Goal: Information Seeking & Learning: Learn about a topic

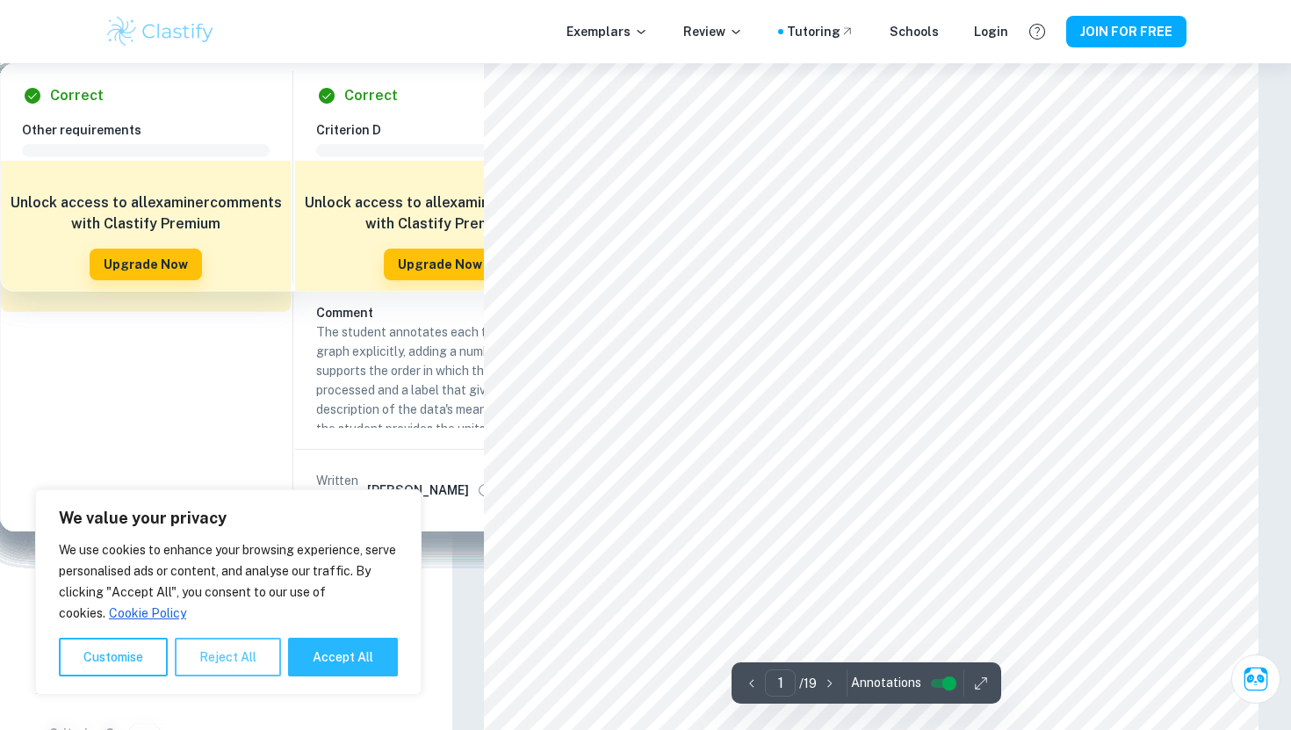
click at [272, 655] on button "Reject All" at bounding box center [228, 656] width 106 height 39
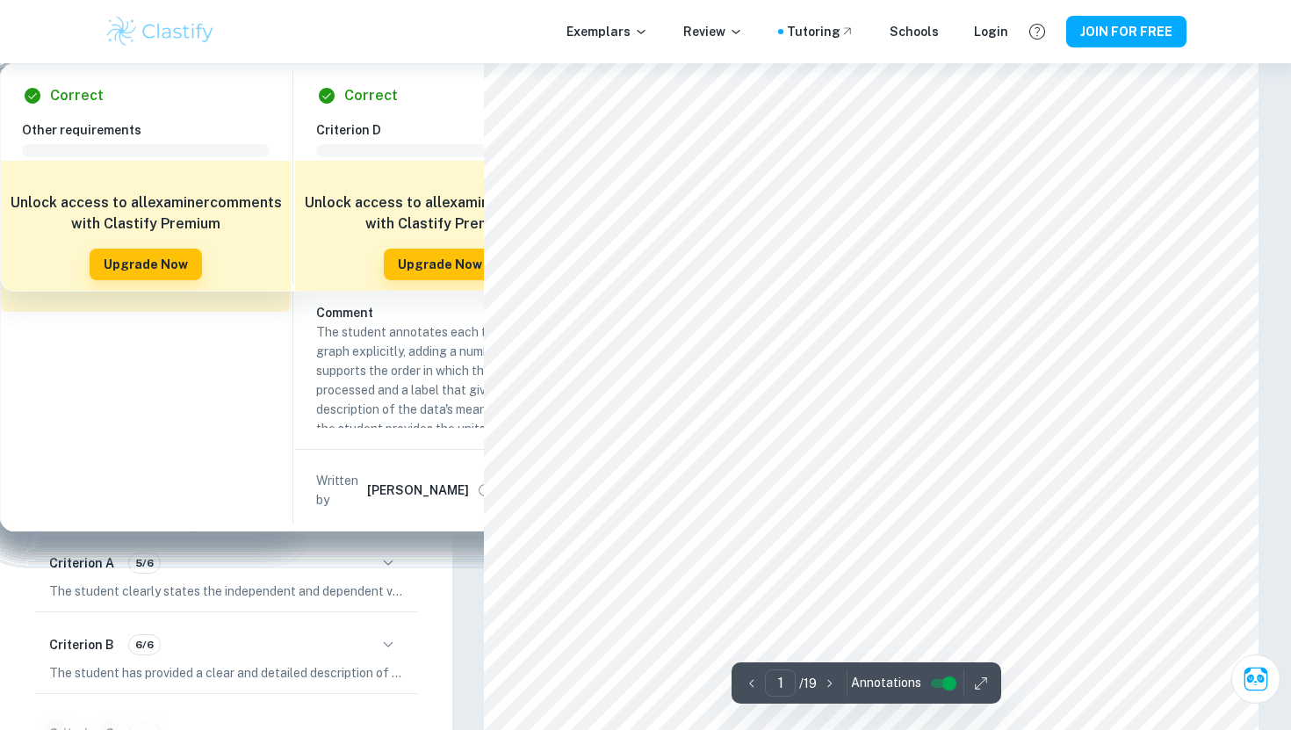
click at [1014, 36] on div "Exemplars Review Tutoring Schools Login JOIN FOR FREE" at bounding box center [645, 31] width 1124 height 35
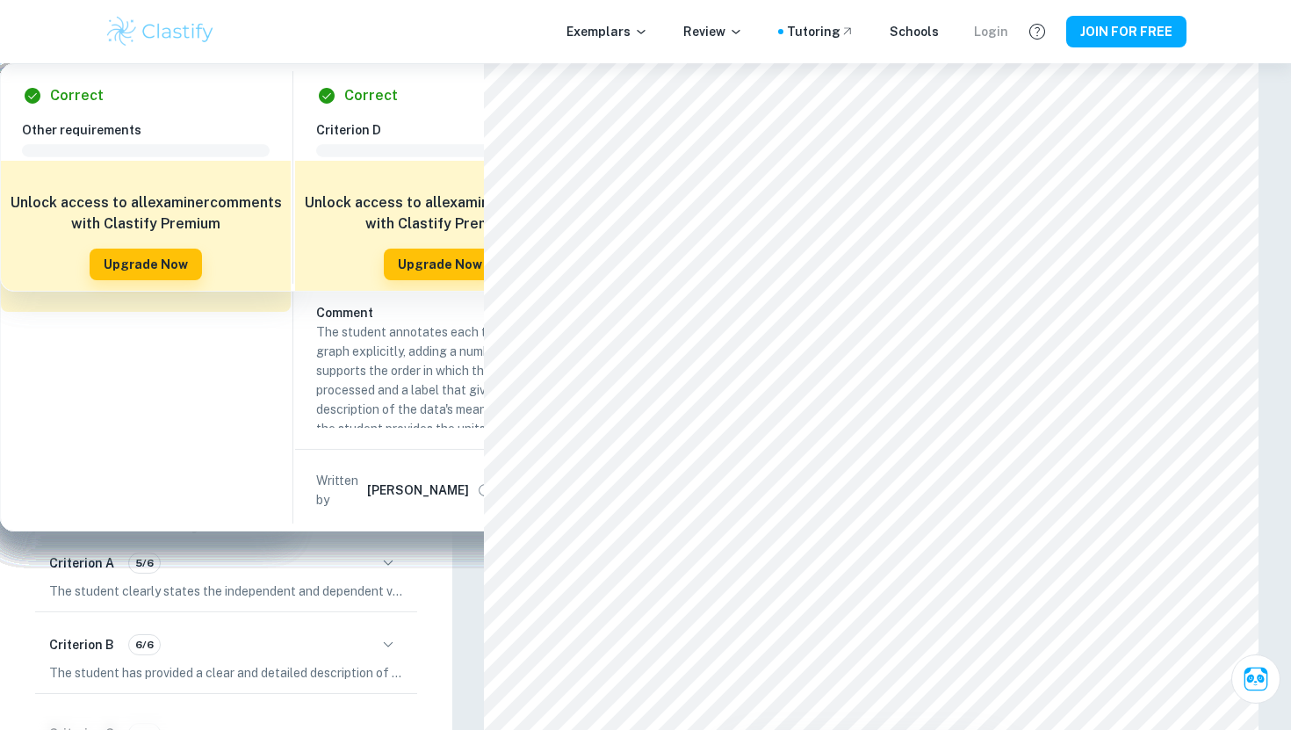
click at [999, 36] on div "Login" at bounding box center [991, 31] width 34 height 19
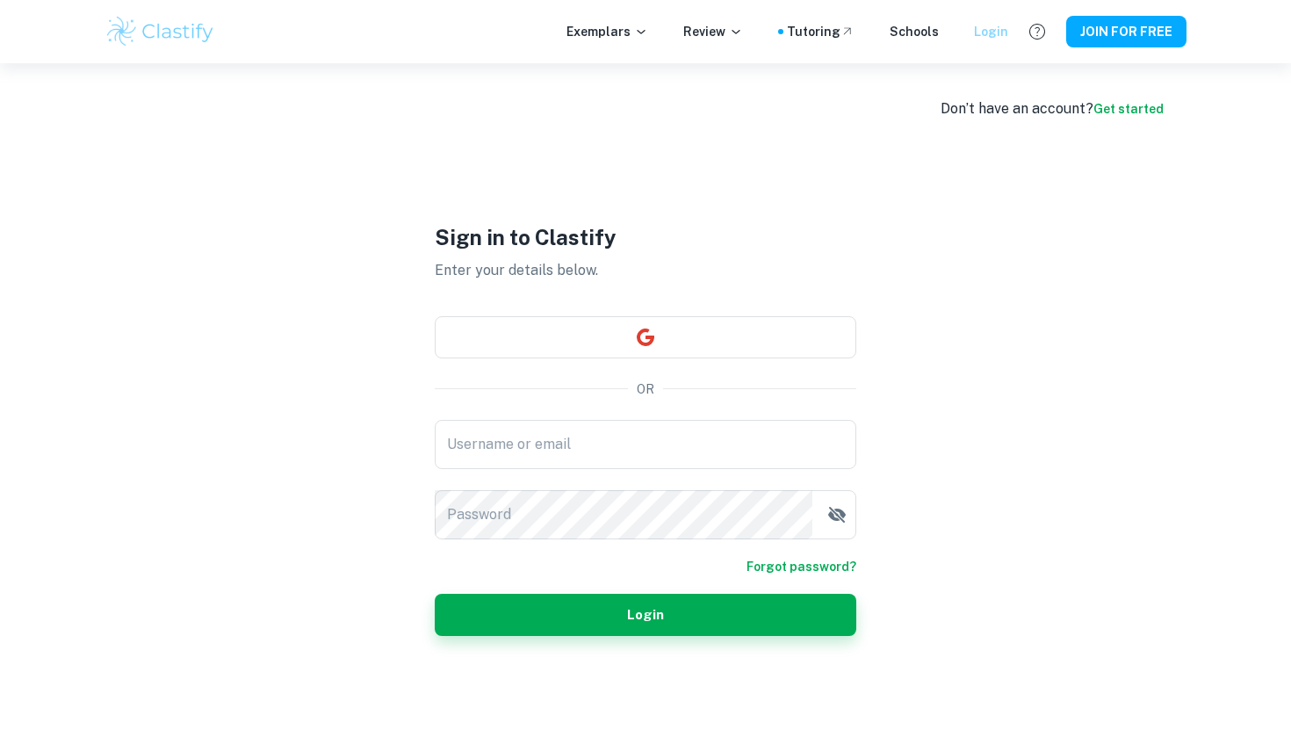
type input "EnishiIS"
click at [726, 608] on button "Login" at bounding box center [645, 615] width 421 height 42
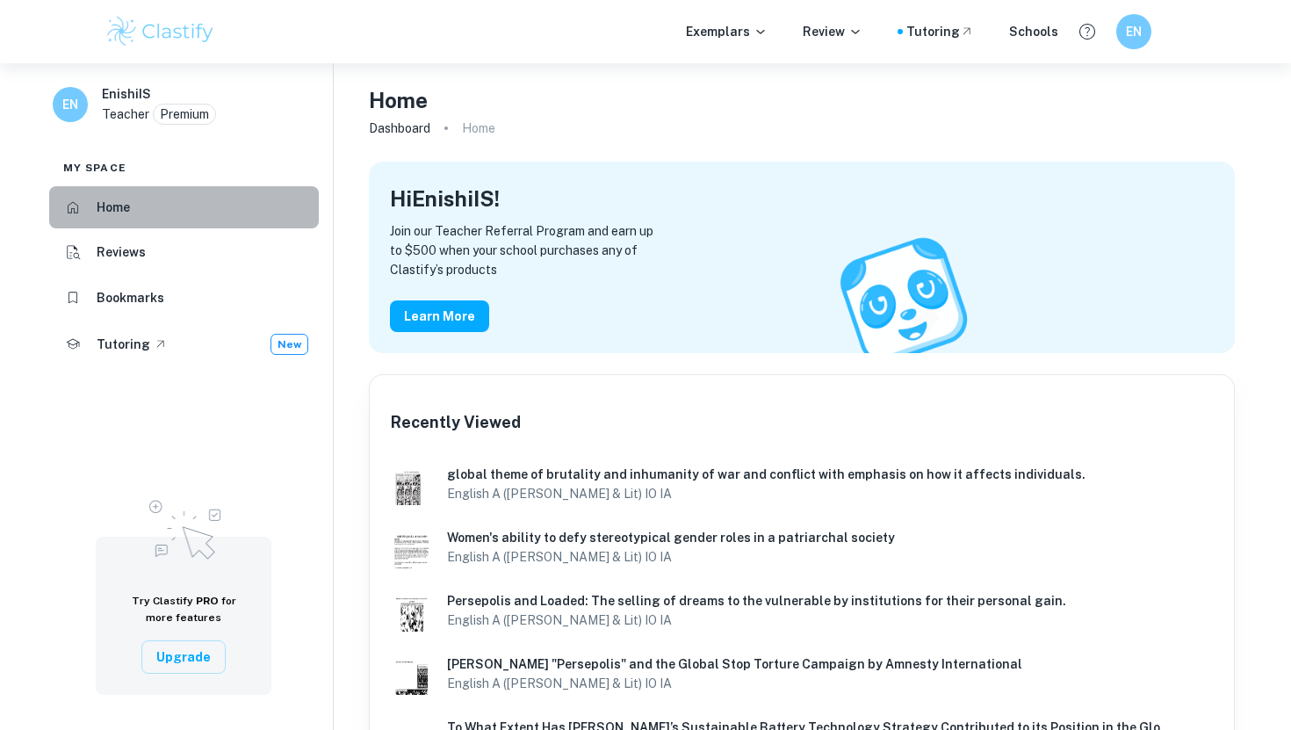
click at [228, 207] on li "Home" at bounding box center [184, 207] width 270 height 42
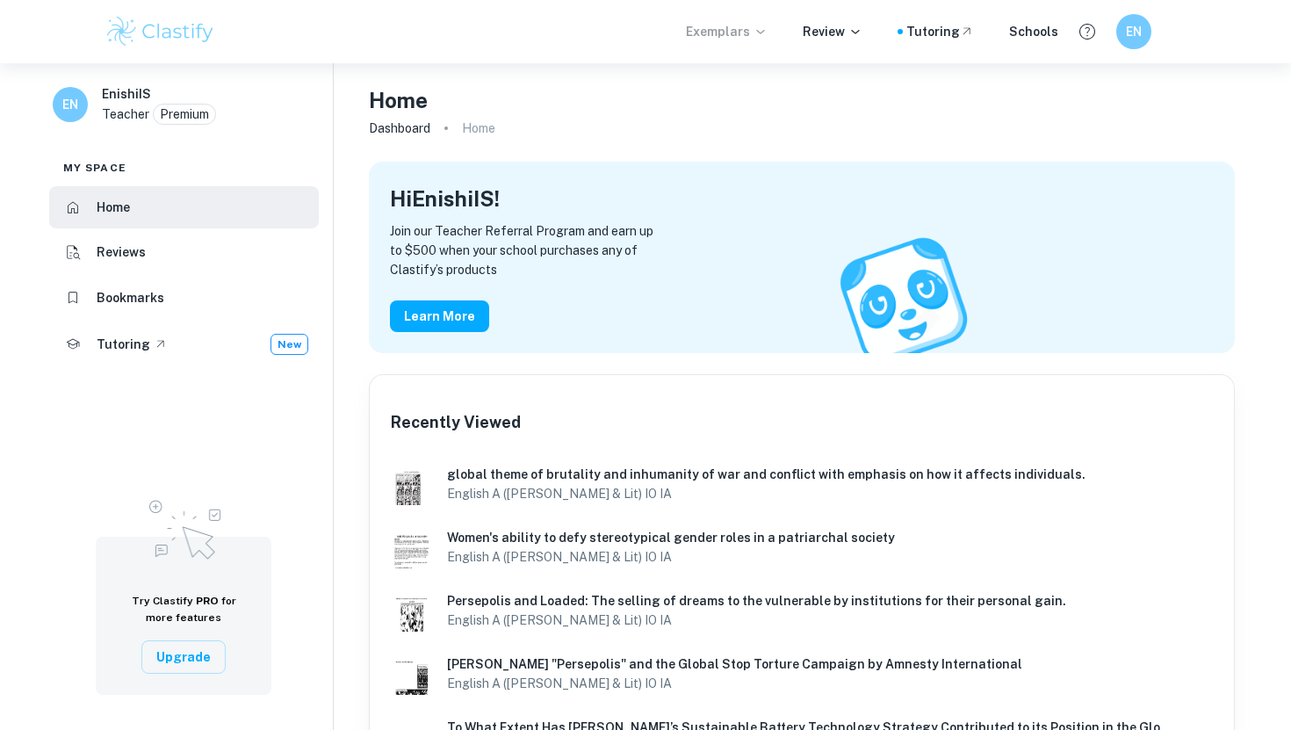
click at [767, 29] on icon at bounding box center [760, 32] width 14 height 14
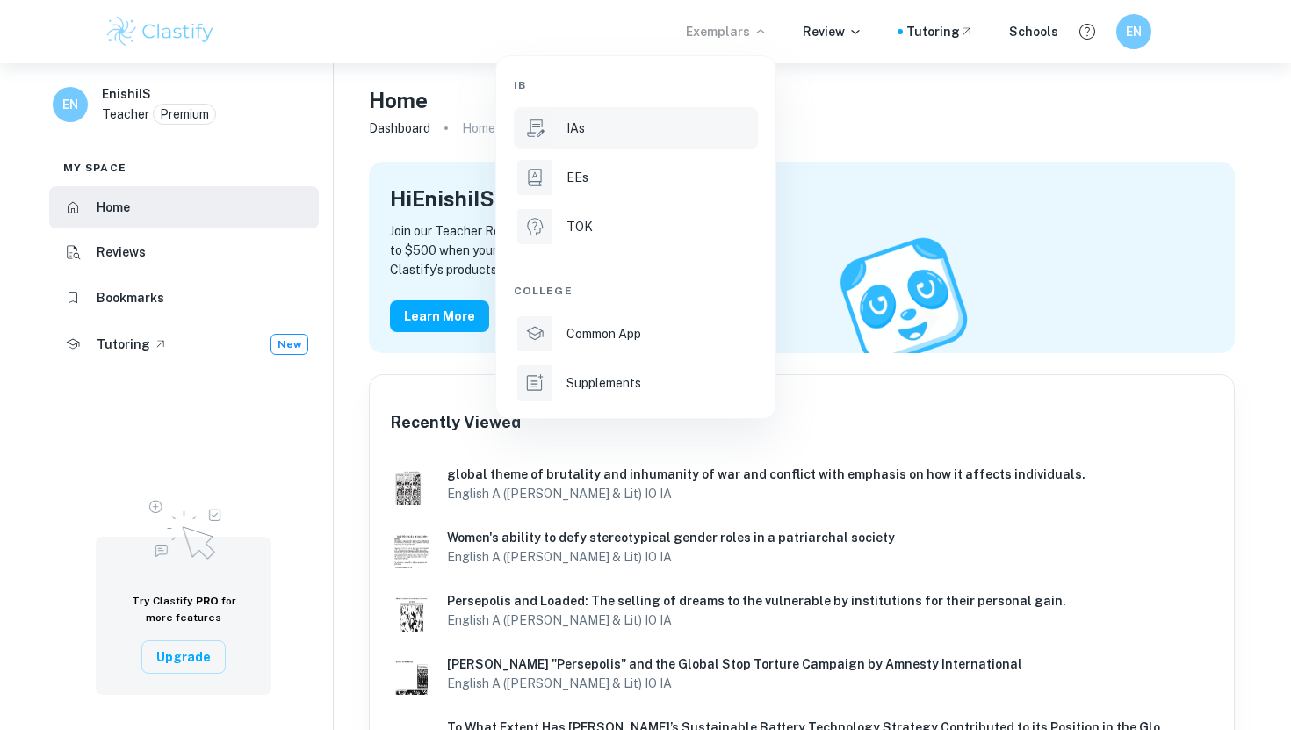
click at [659, 132] on div "IAs" at bounding box center [660, 128] width 188 height 19
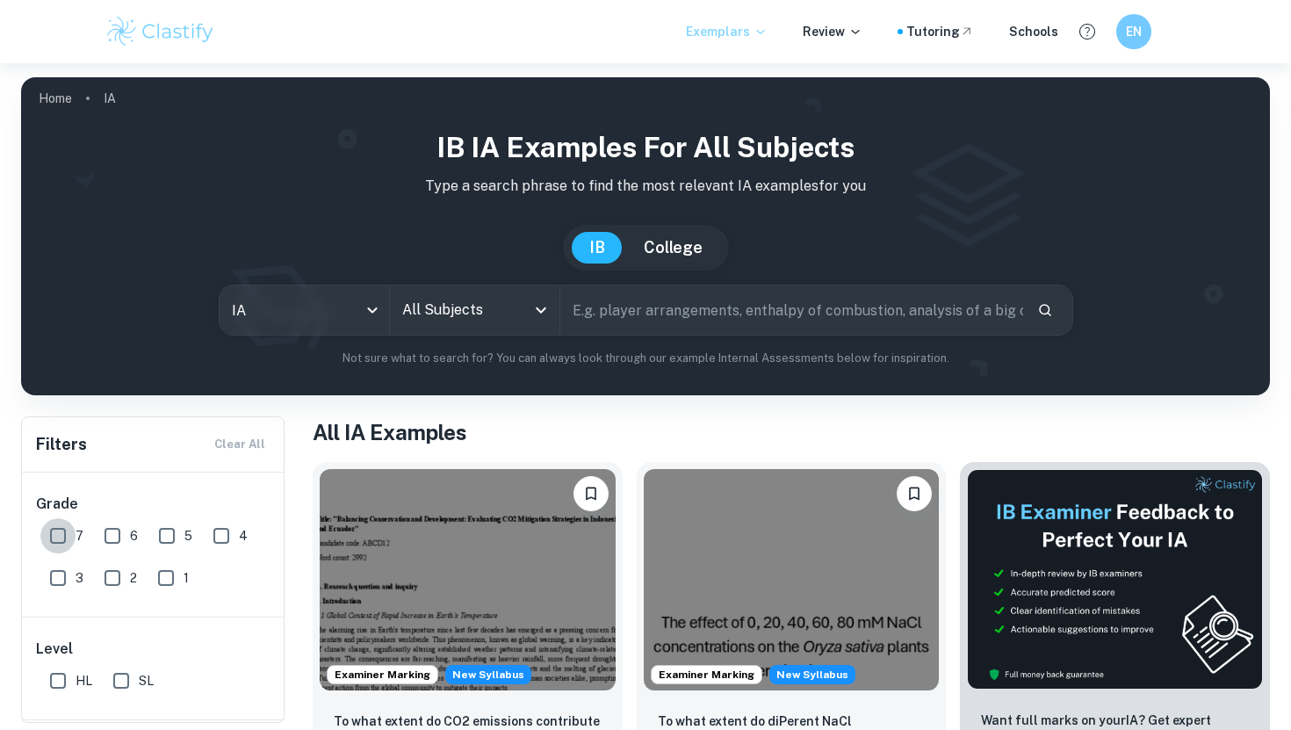
click at [61, 534] on input "7" at bounding box center [57, 535] width 35 height 35
checkbox input "true"
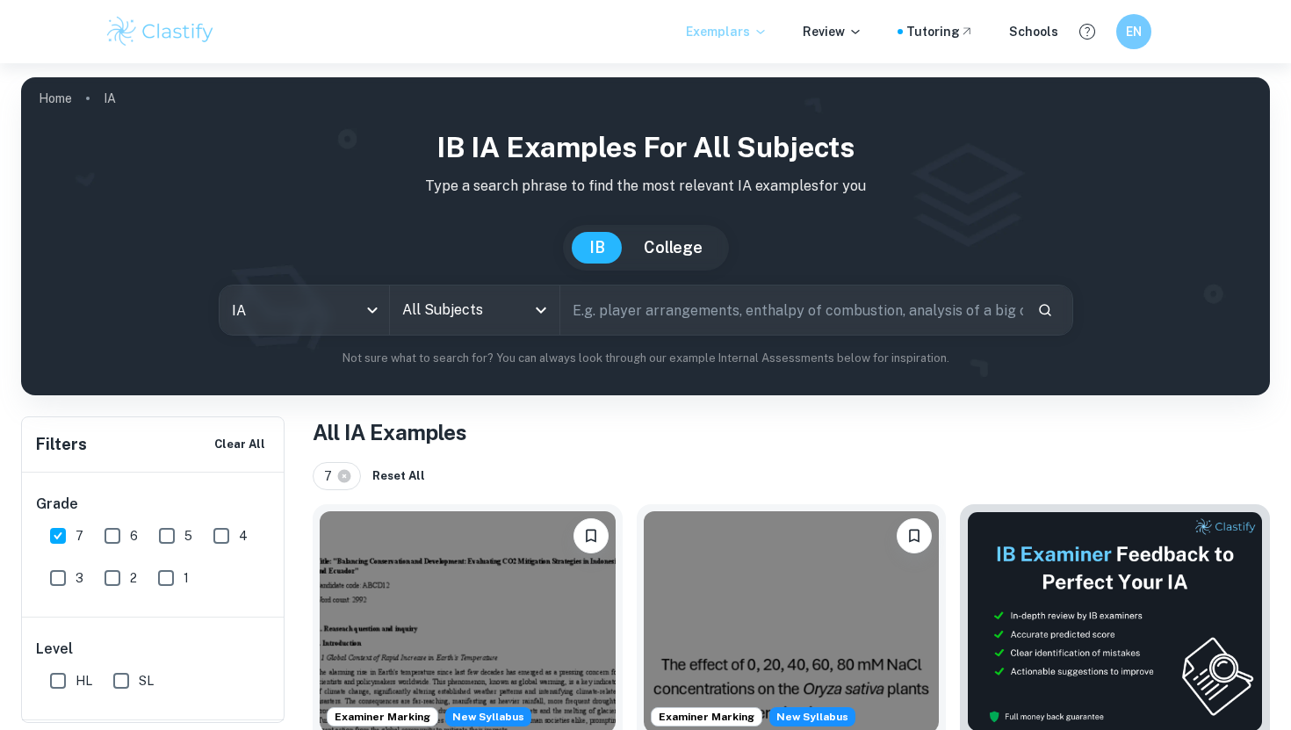
click at [482, 313] on input "All Subjects" at bounding box center [461, 309] width 127 height 33
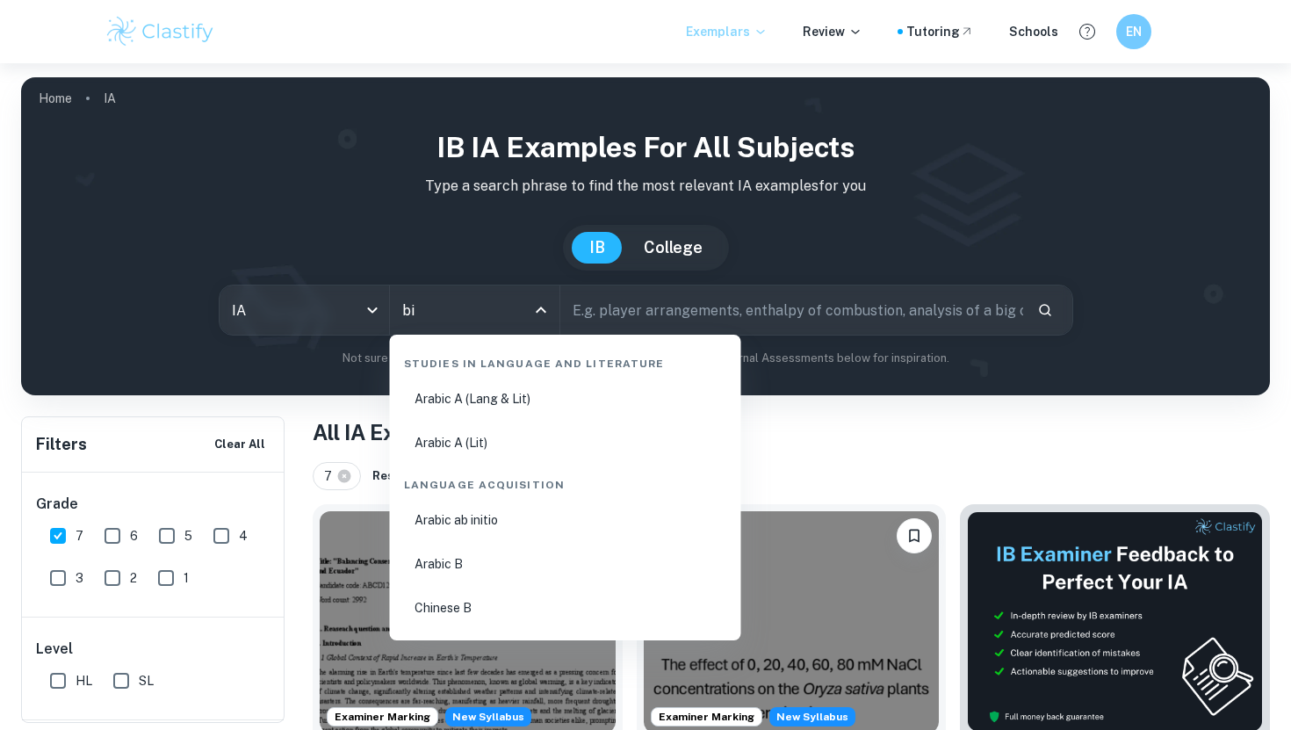
type input "bio"
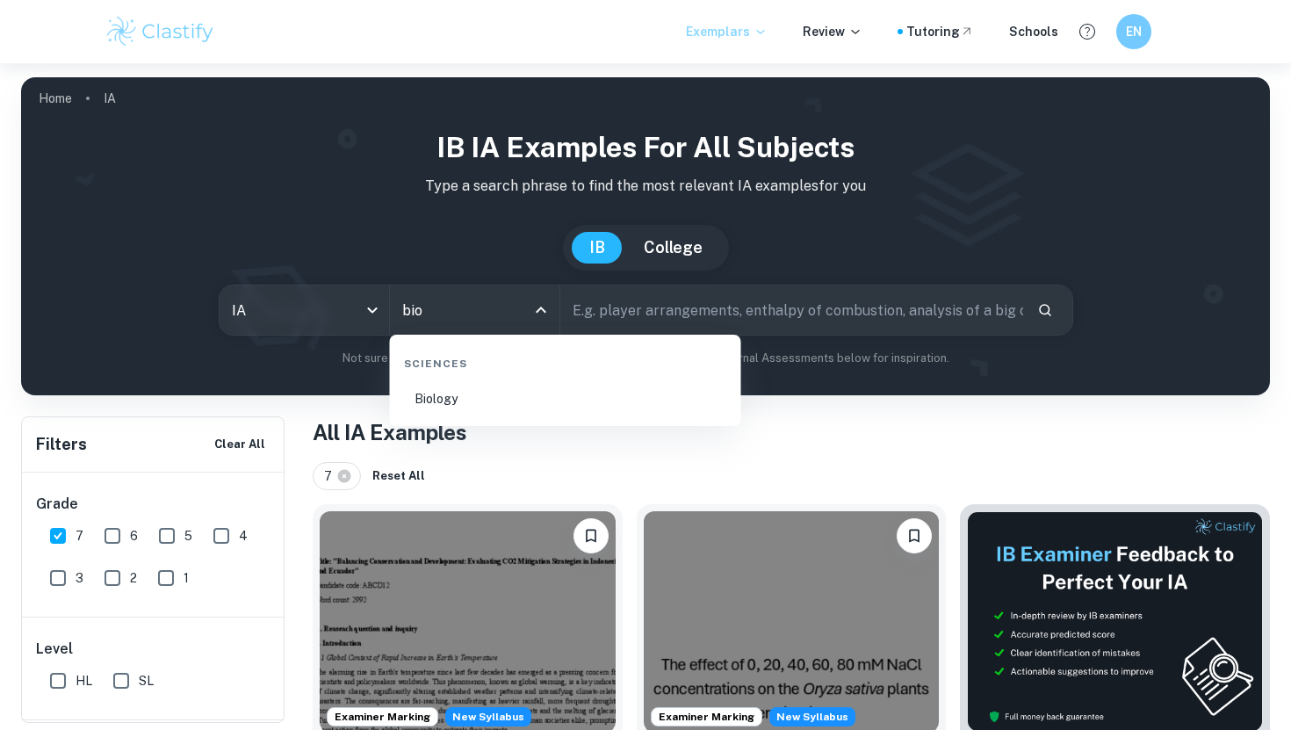
click at [491, 404] on li "Biology" at bounding box center [565, 398] width 337 height 40
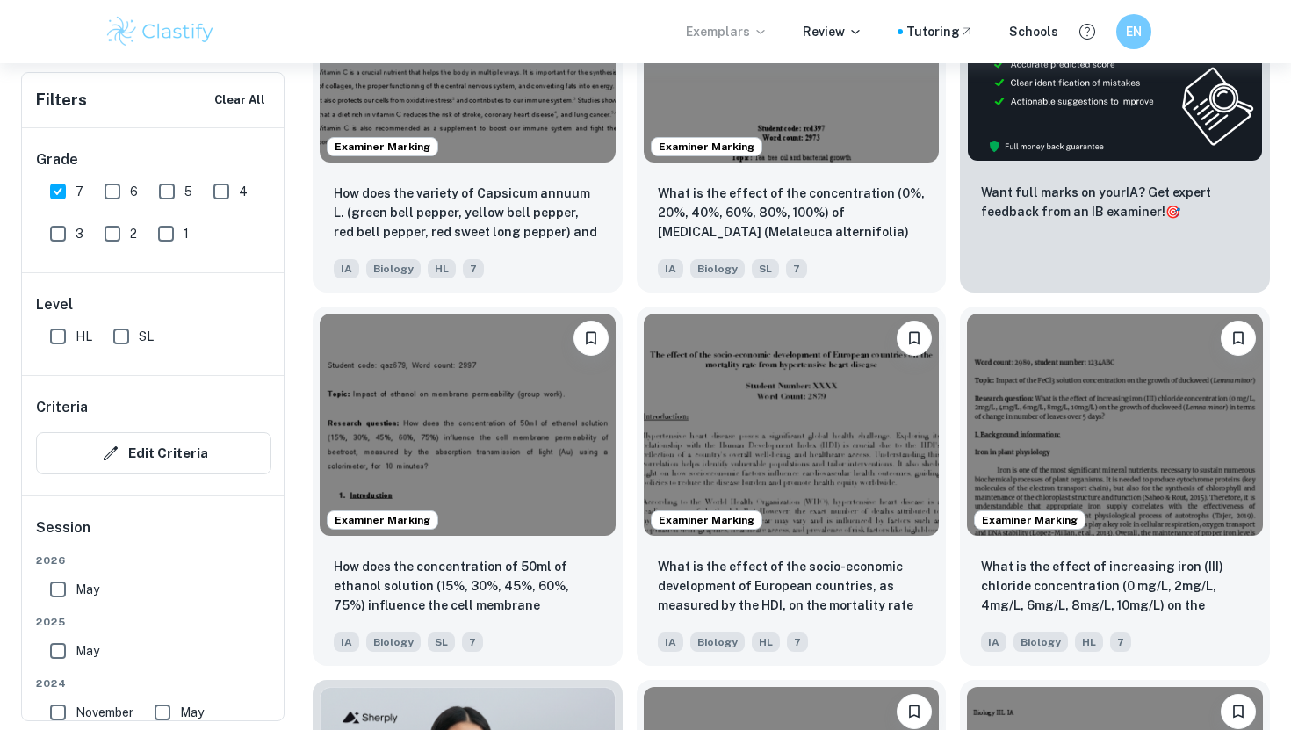
scroll to position [775, 0]
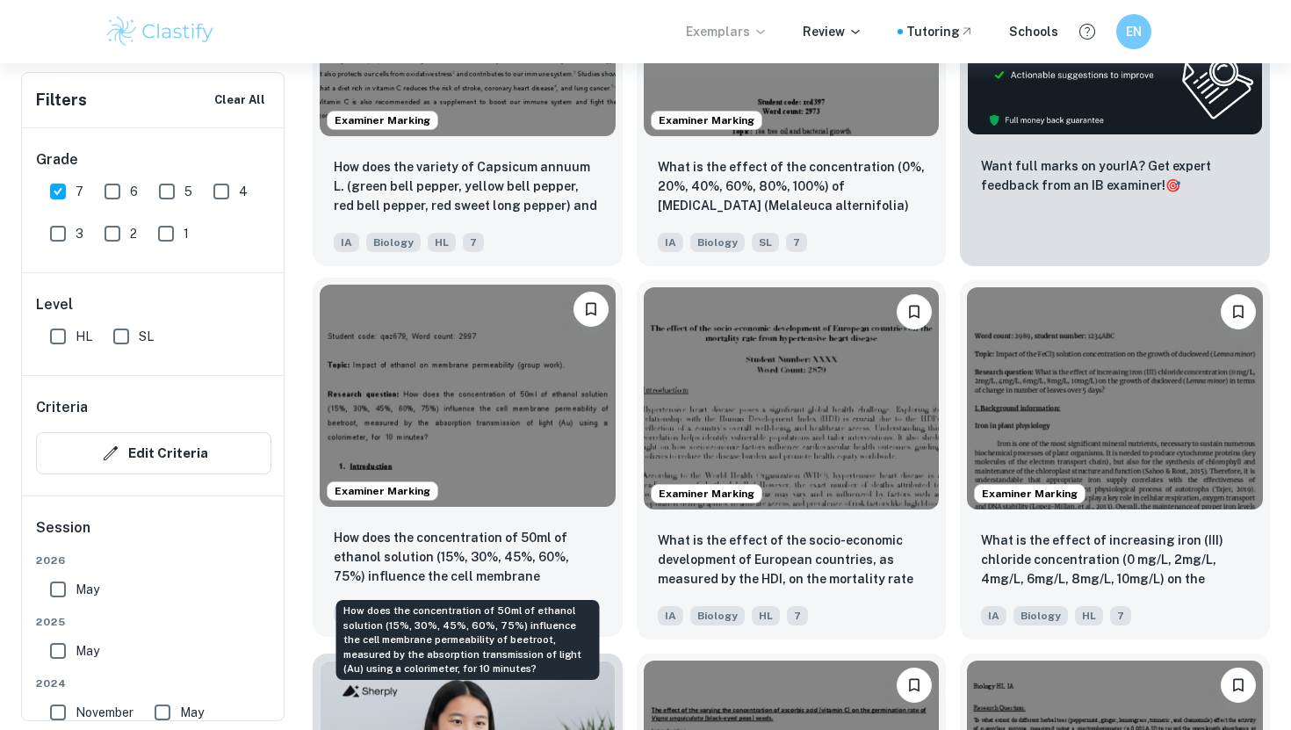
click at [548, 548] on p "How does the concentration of 50ml of ethanol solution (15%, 30%, 45%, 60%, 75%…" at bounding box center [468, 558] width 268 height 60
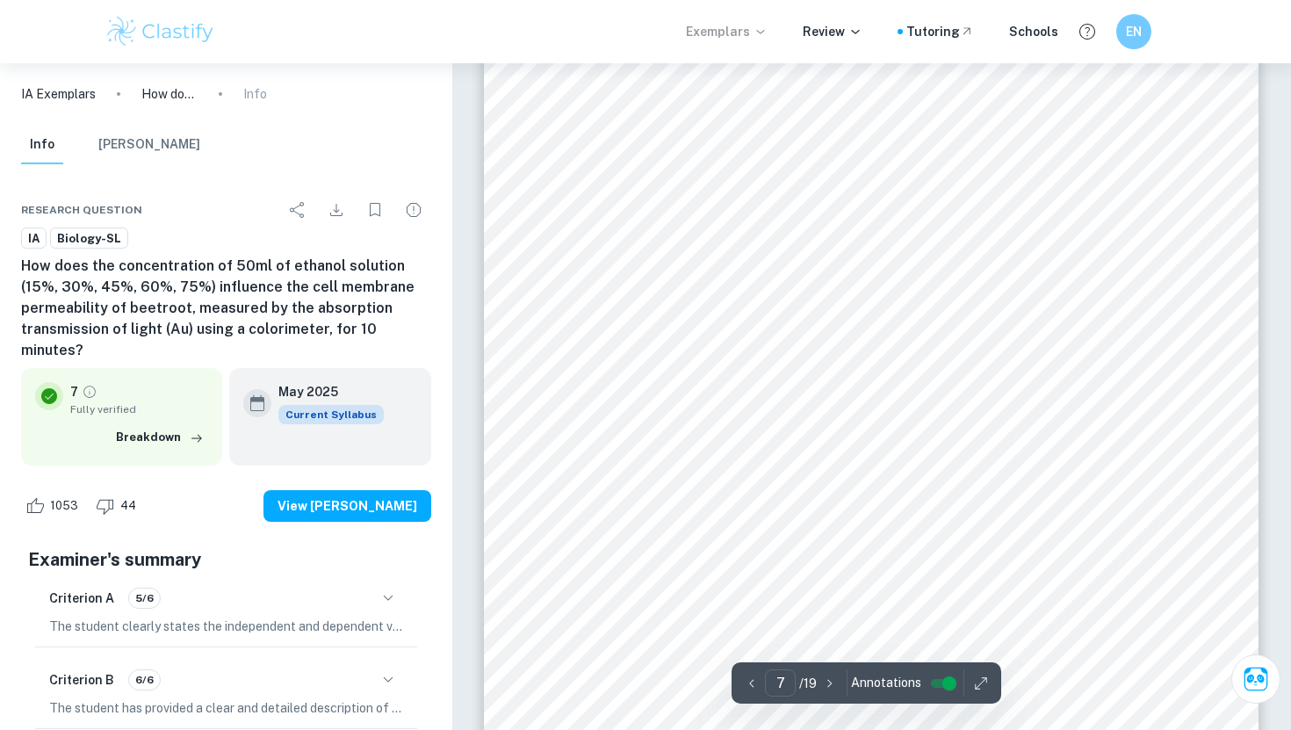
scroll to position [7175, 0]
click at [542, 161] on div "2 ï 25 x paper towels ï 1 x surgical scalpel ï 1 x forceps ï 1 x petri-dish ï 1…" at bounding box center [871, 200] width 774 height 1096
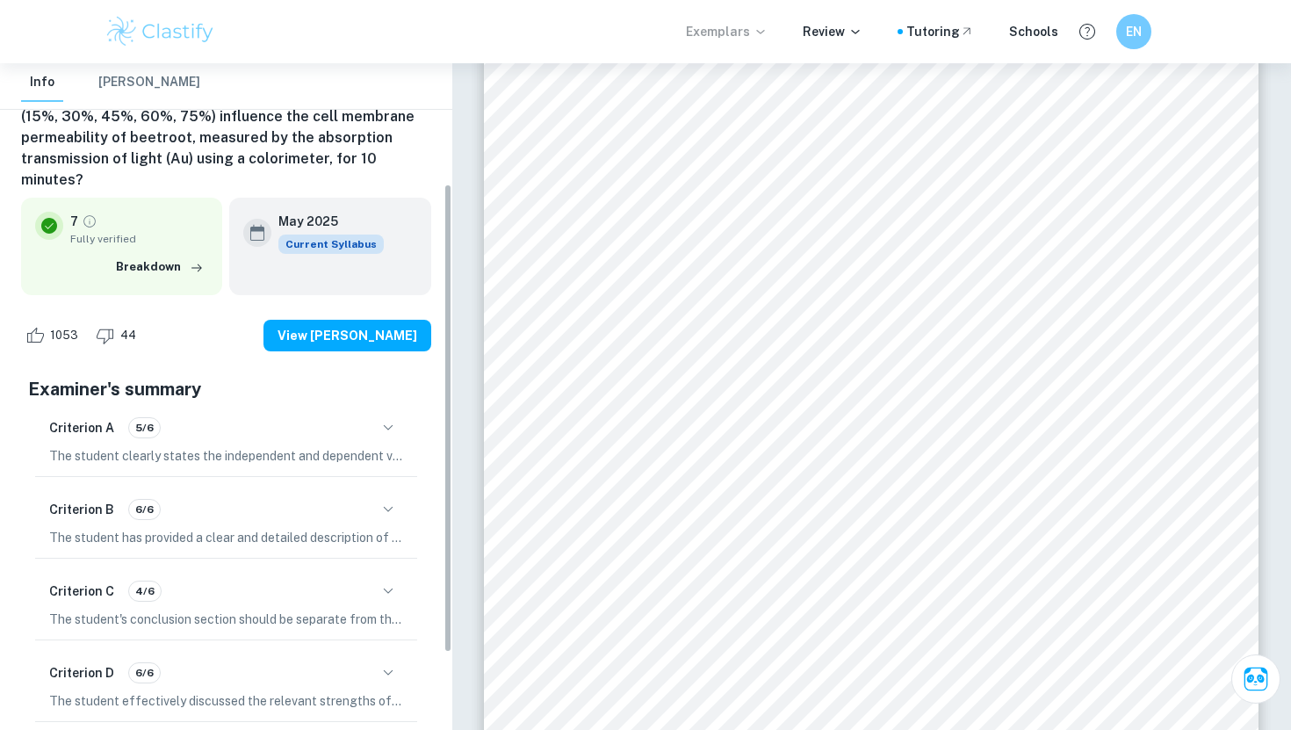
scroll to position [279, 0]
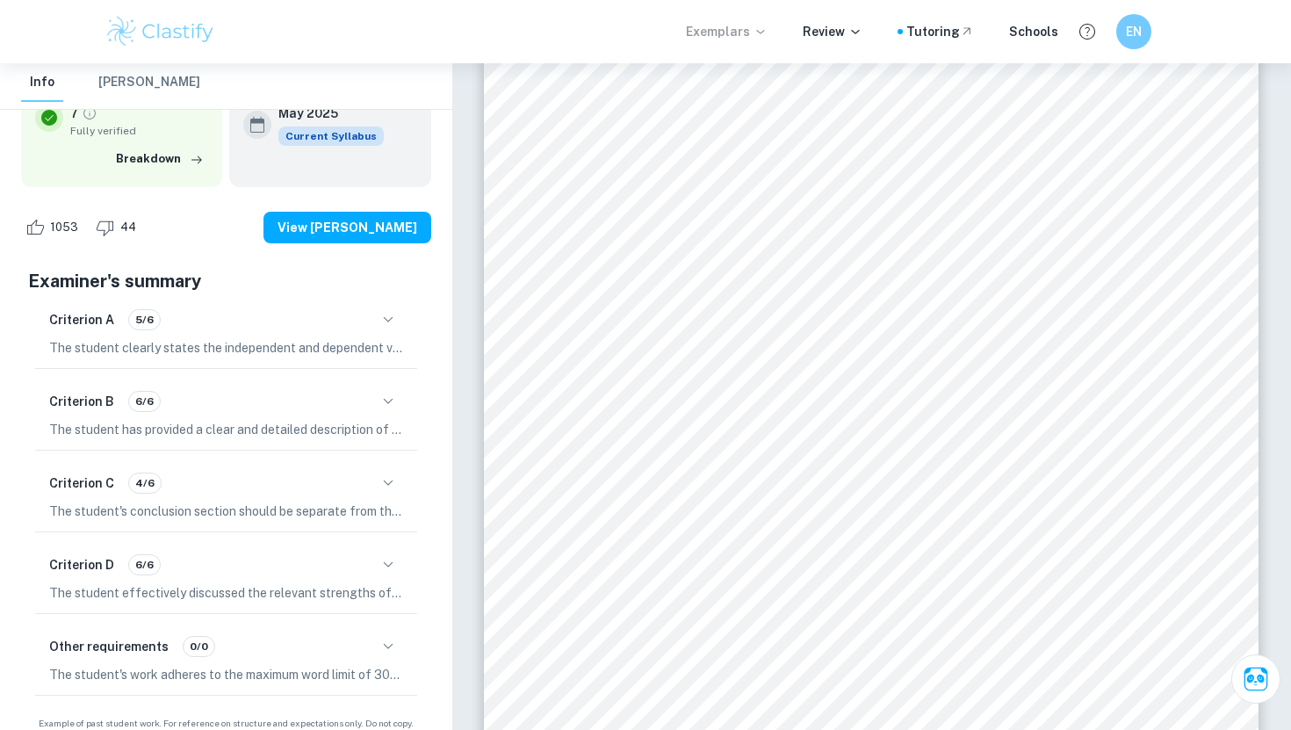
click at [243, 468] on div "Criterion C 4/6" at bounding box center [226, 483] width 354 height 30
click at [378, 472] on icon "button" at bounding box center [388, 482] width 21 height 21
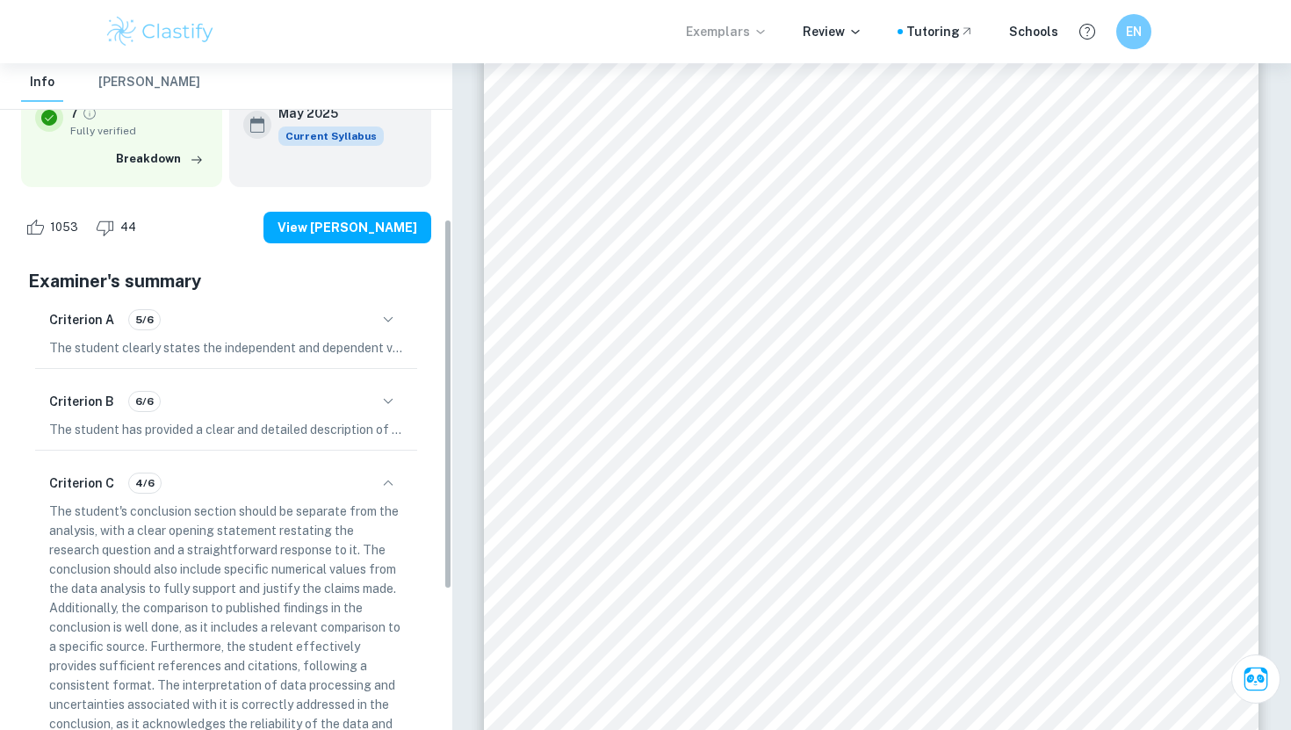
click at [378, 472] on icon "button" at bounding box center [388, 482] width 21 height 21
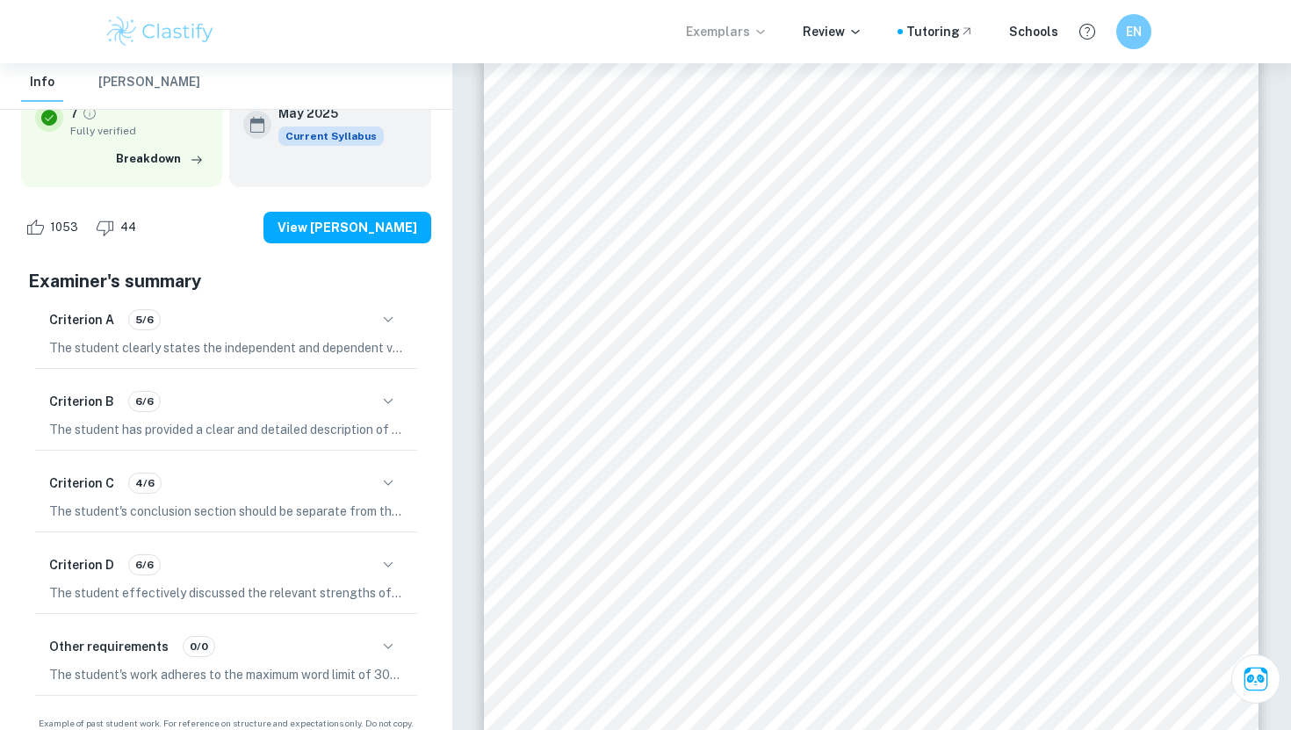
scroll to position [0, 0]
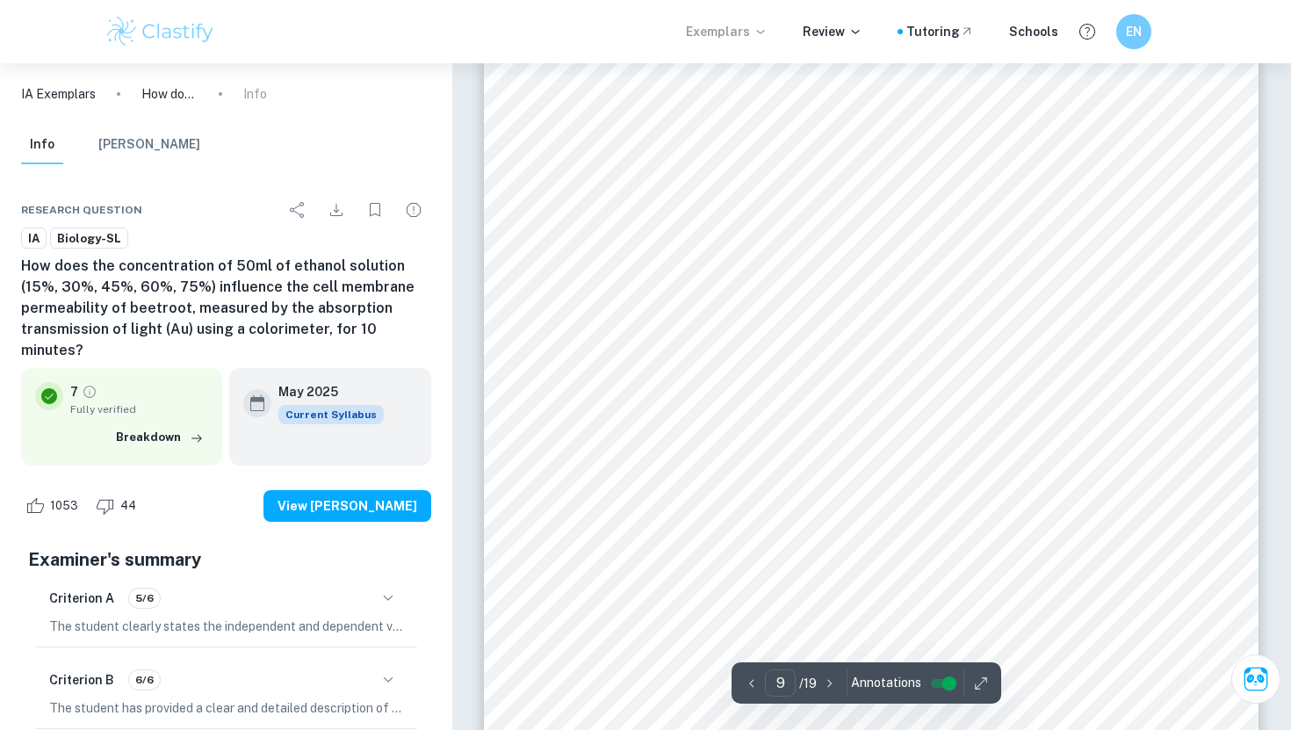
drag, startPoint x: 940, startPoint y: 525, endPoint x: 558, endPoint y: 484, distance: 385.0
click at [558, 484] on div "3 ï Glass equipment - if handled without due care, glass beakers may break and …" at bounding box center [871, 410] width 774 height 1096
drag, startPoint x: 557, startPoint y: 478, endPoint x: 594, endPoint y: 471, distance: 38.4
click at [594, 471] on div "3 ï Glass equipment - if handled without due care, glass beakers may break and …" at bounding box center [871, 410] width 774 height 1096
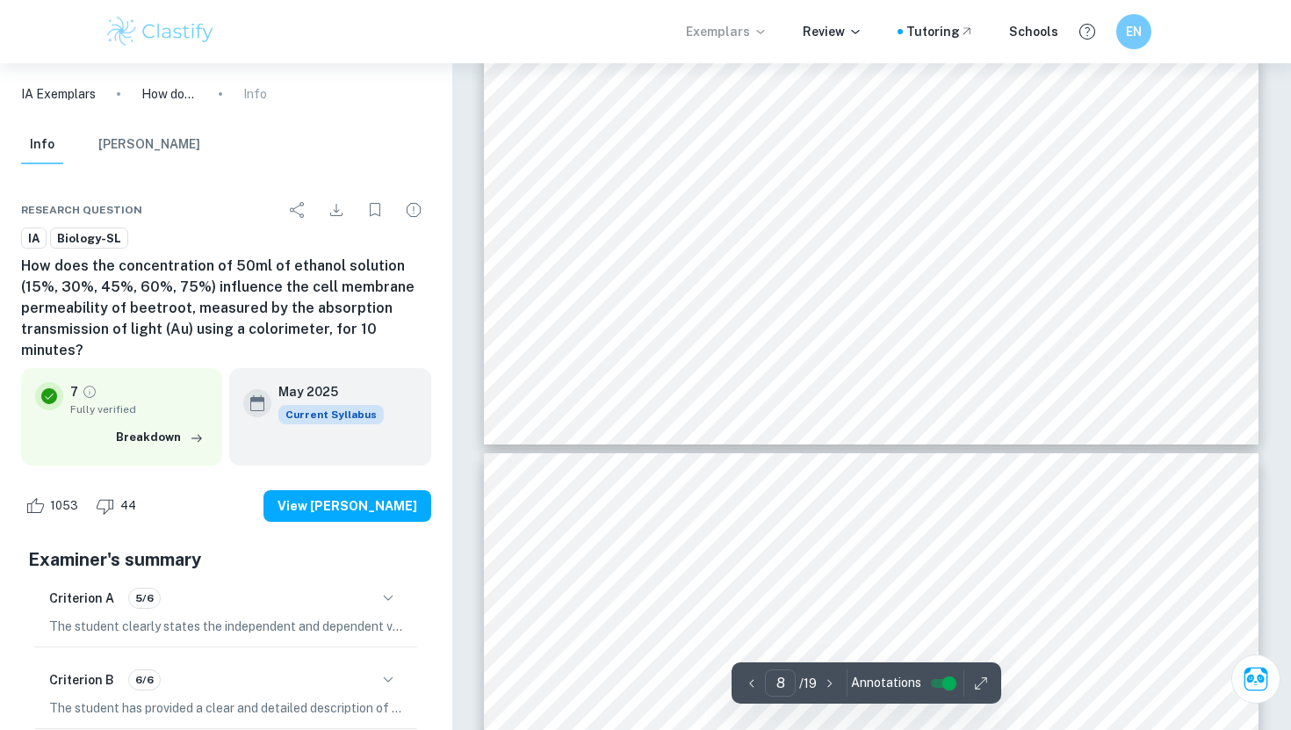
type input "9"
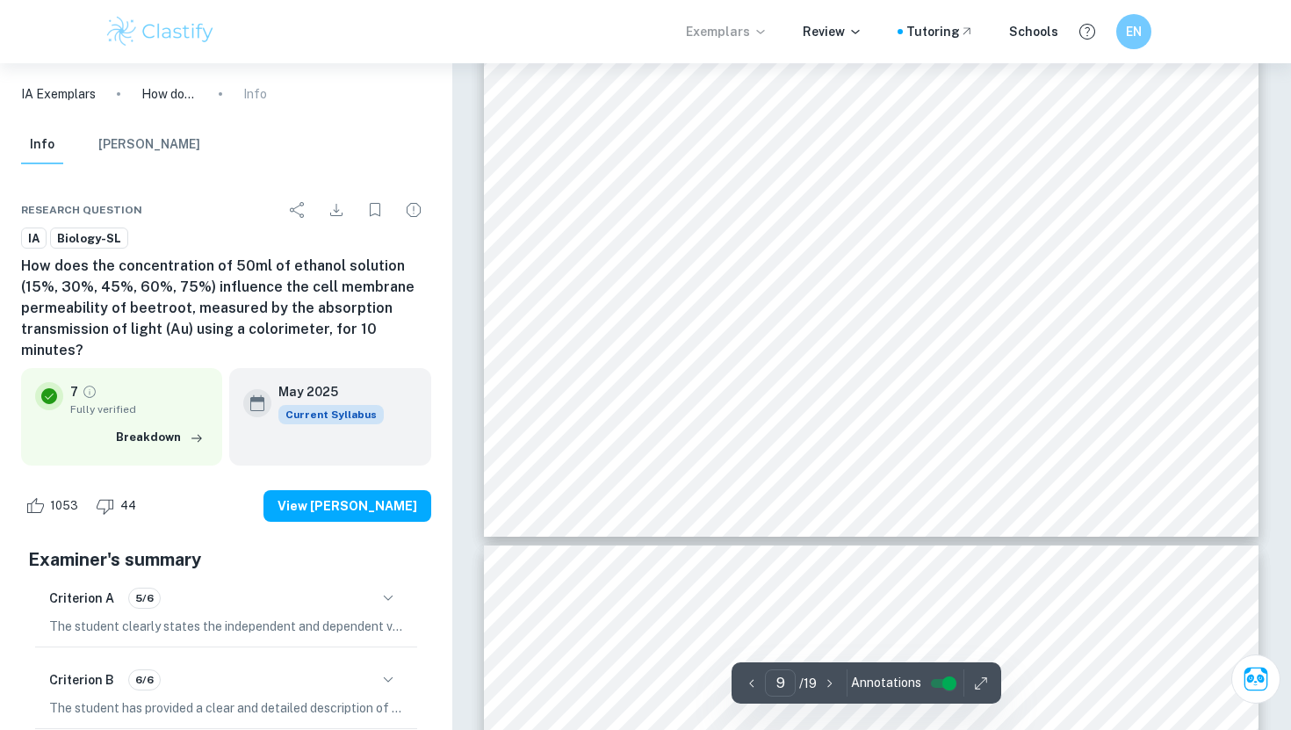
scroll to position [9606, 0]
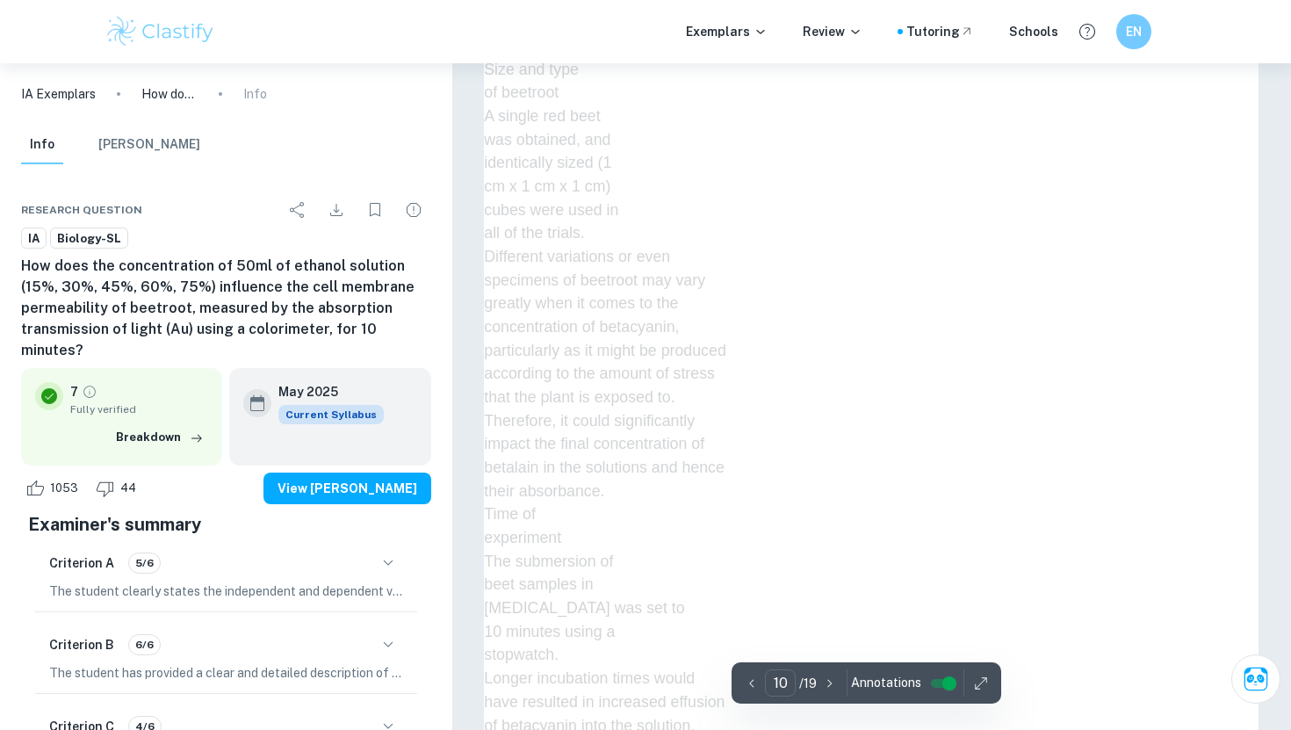
scroll to position [10260, 0]
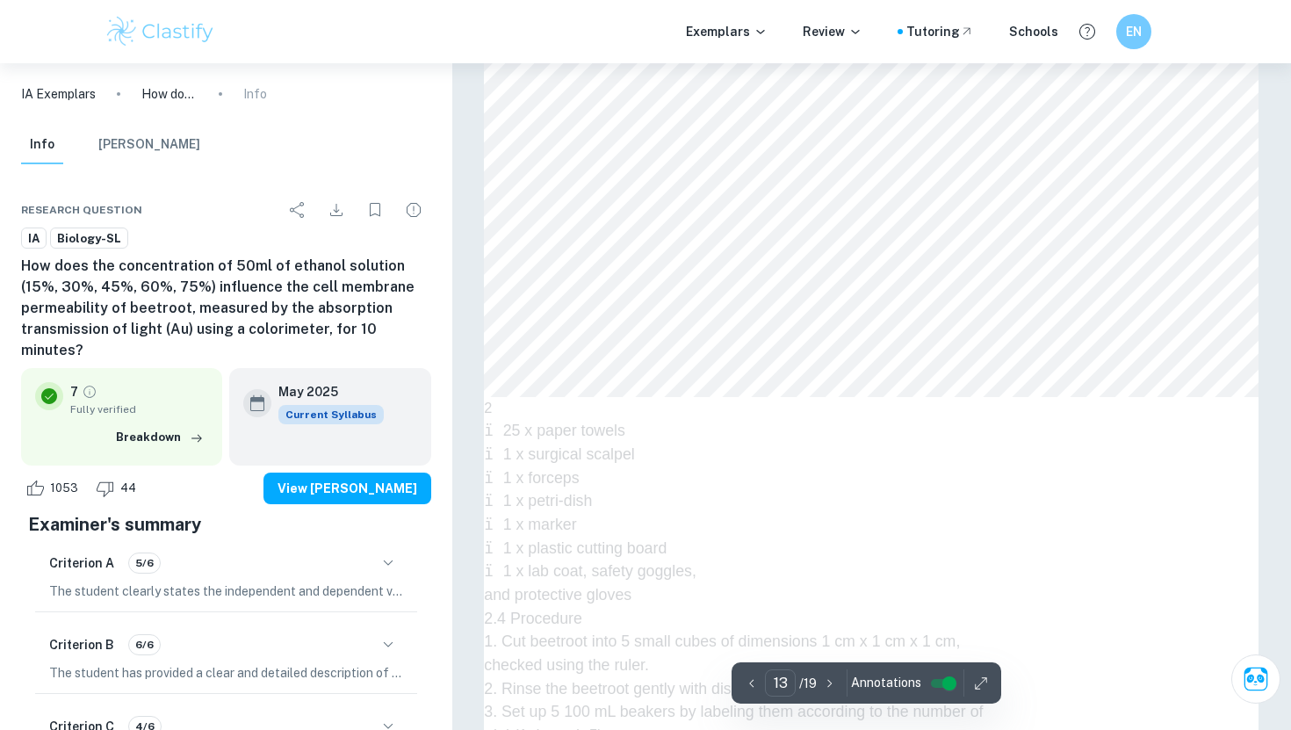
type input "14"
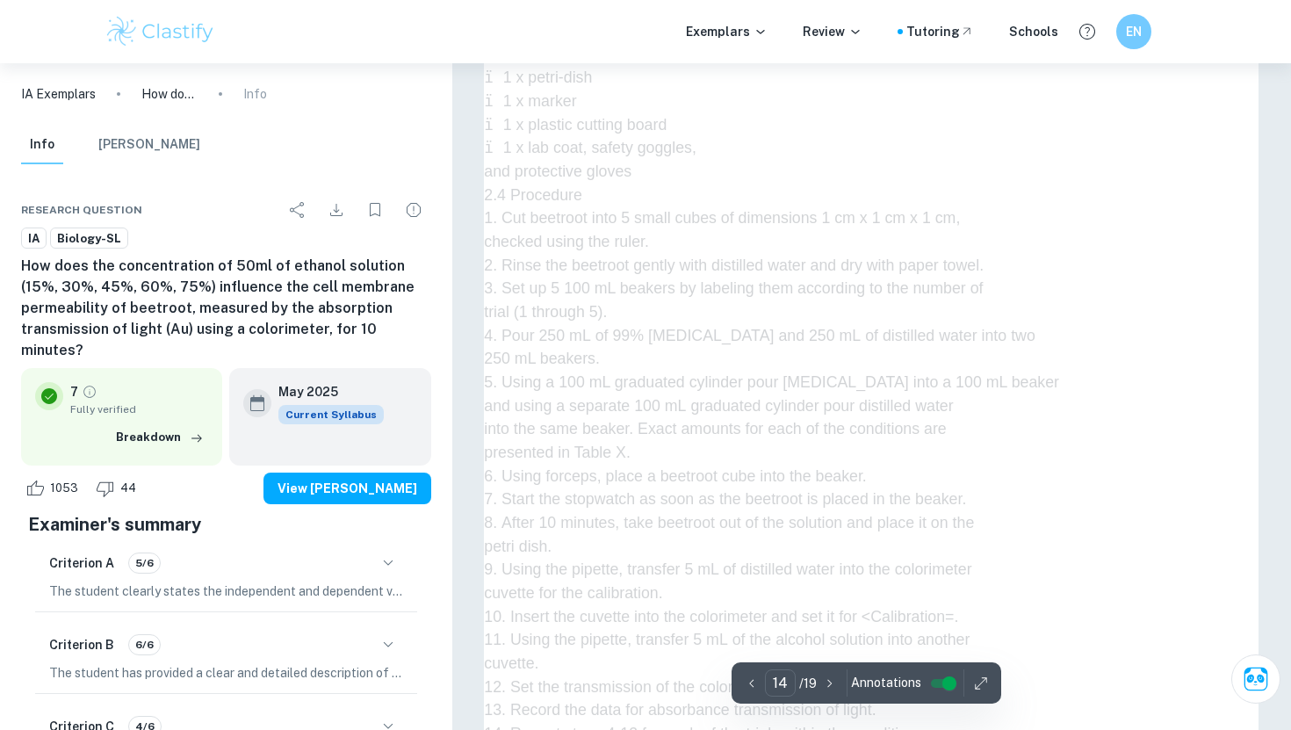
scroll to position [14447, 0]
